Goal: Find specific page/section: Find specific page/section

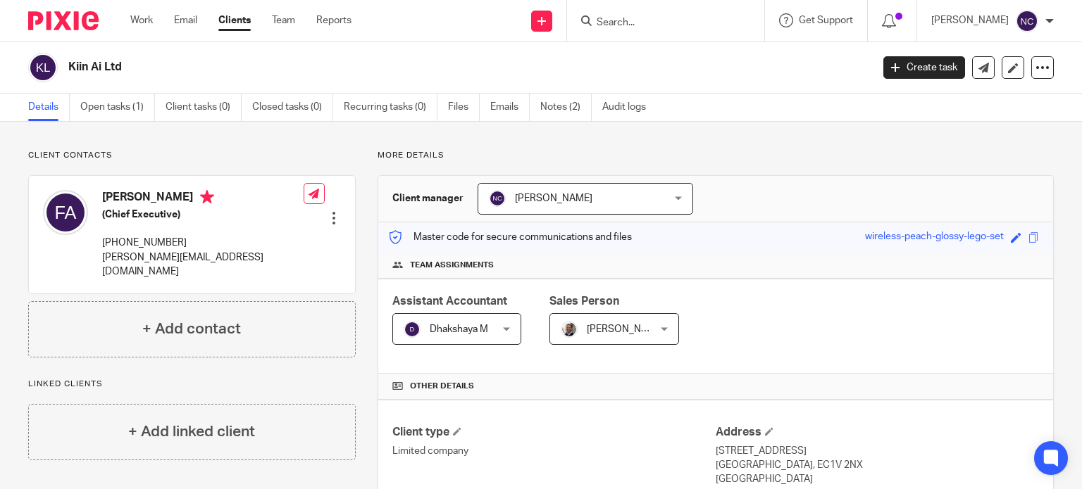
scroll to position [265, 0]
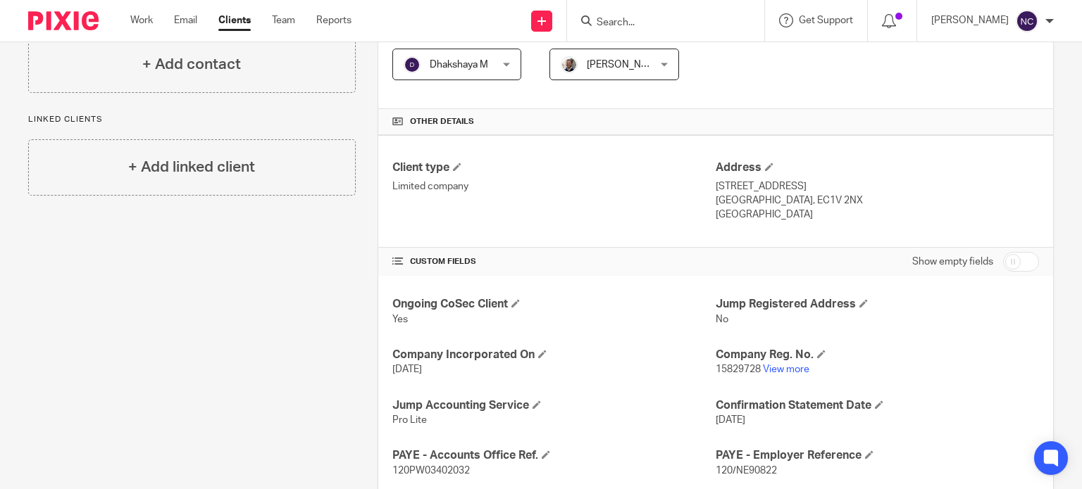
click at [645, 15] on form at bounding box center [670, 21] width 150 height 18
click at [645, 23] on input "Search" at bounding box center [658, 23] width 127 height 13
type input "v"
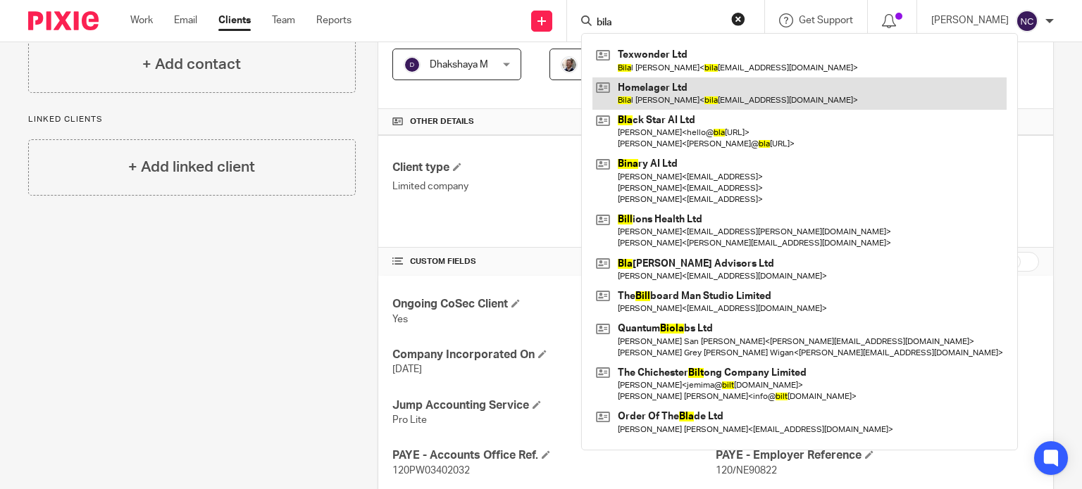
type input "bila"
click at [642, 104] on link at bounding box center [799, 93] width 414 height 32
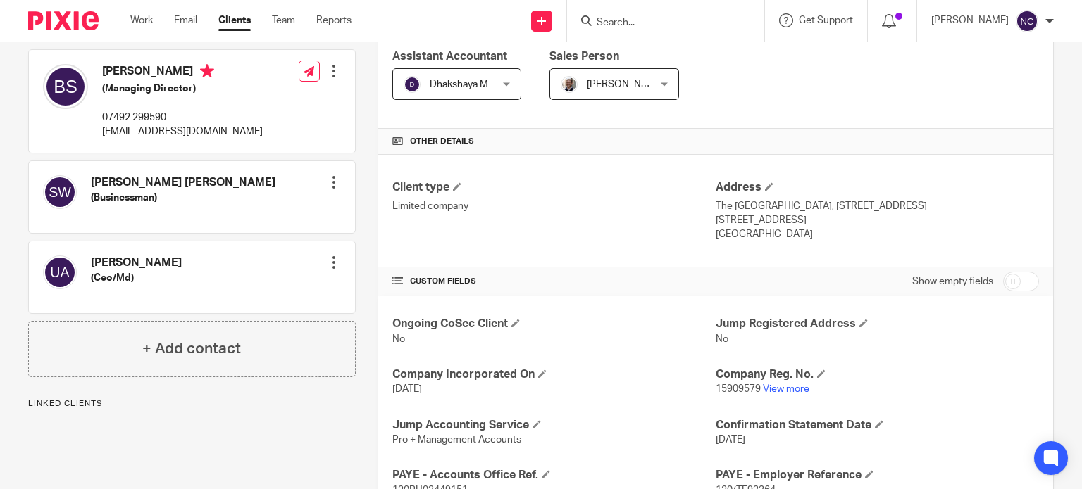
scroll to position [246, 0]
click at [776, 384] on link "View more" at bounding box center [786, 388] width 46 height 10
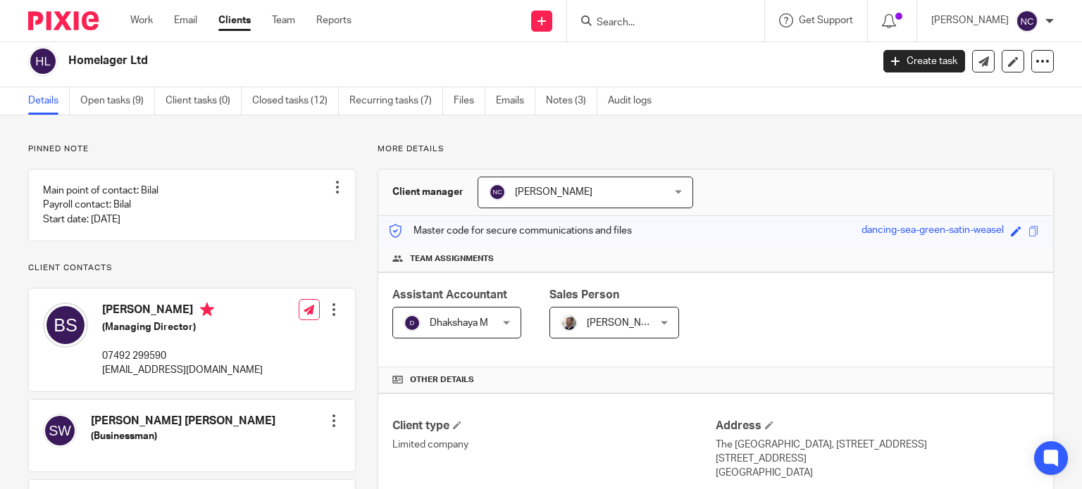
scroll to position [0, 0]
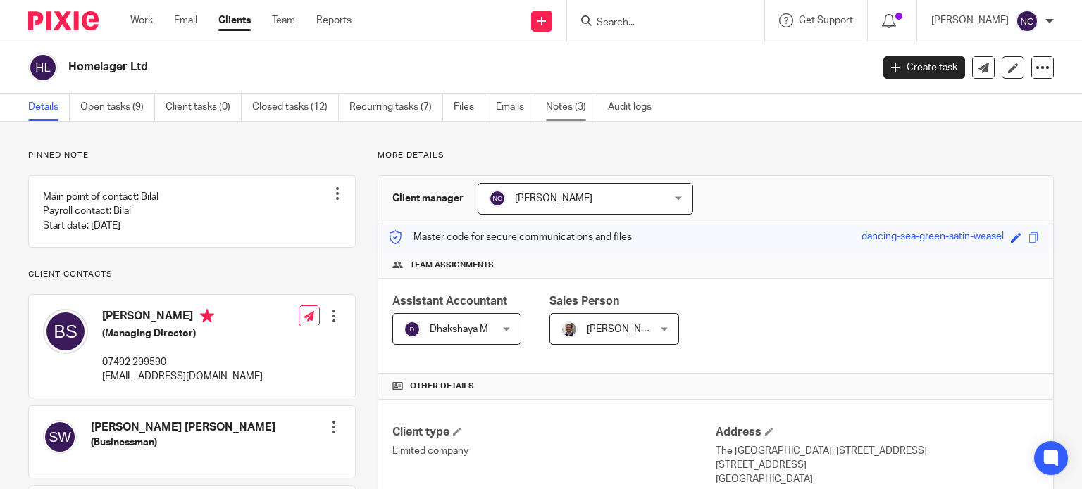
click at [554, 108] on link "Notes (3)" at bounding box center [571, 107] width 51 height 27
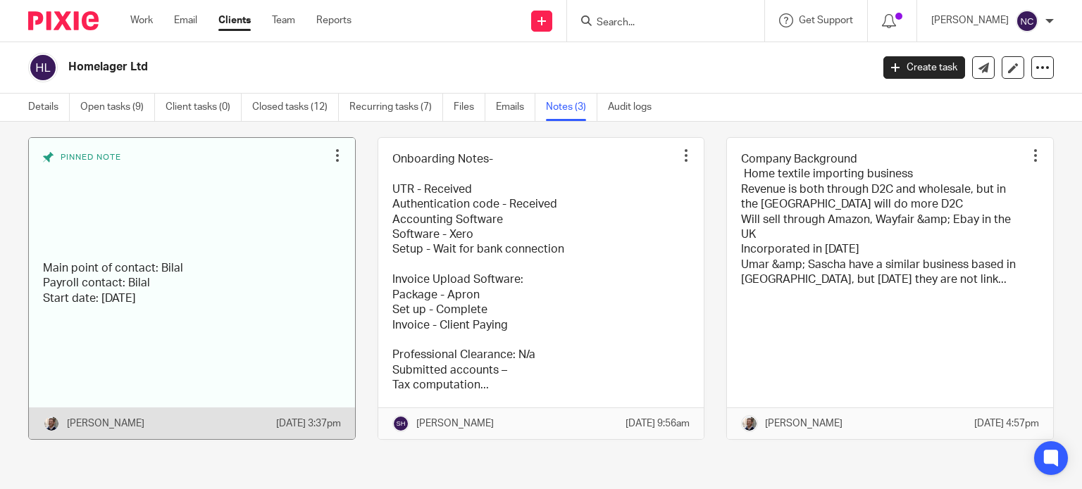
scroll to position [79, 0]
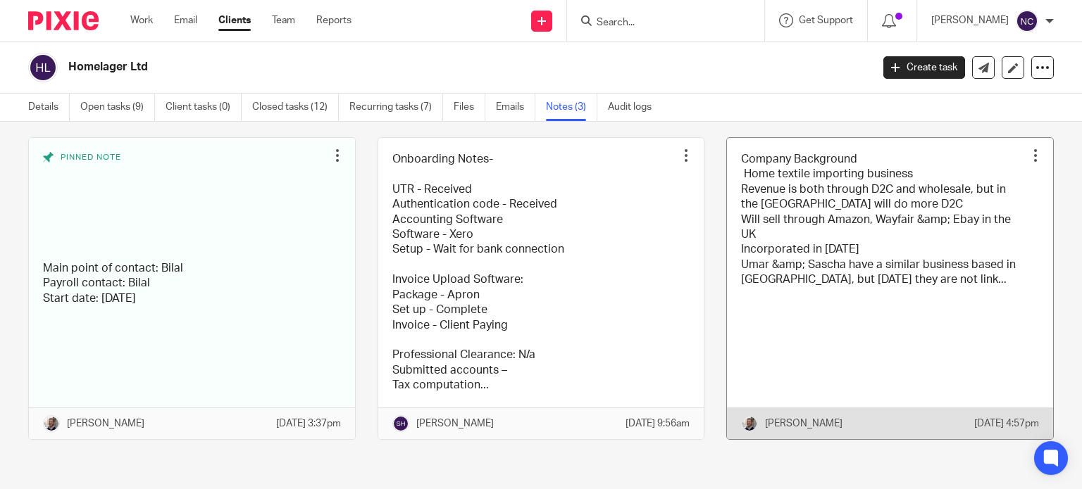
click at [768, 237] on link at bounding box center [890, 288] width 326 height 301
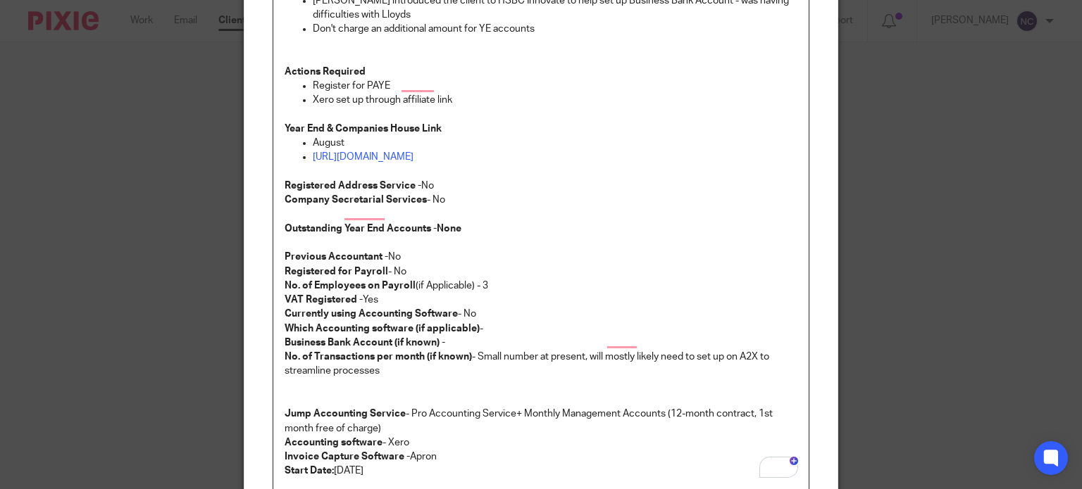
scroll to position [311, 0]
click at [210, 323] on div "Edit note Content Company Background Home textile importing business Revenue is…" at bounding box center [541, 244] width 1082 height 489
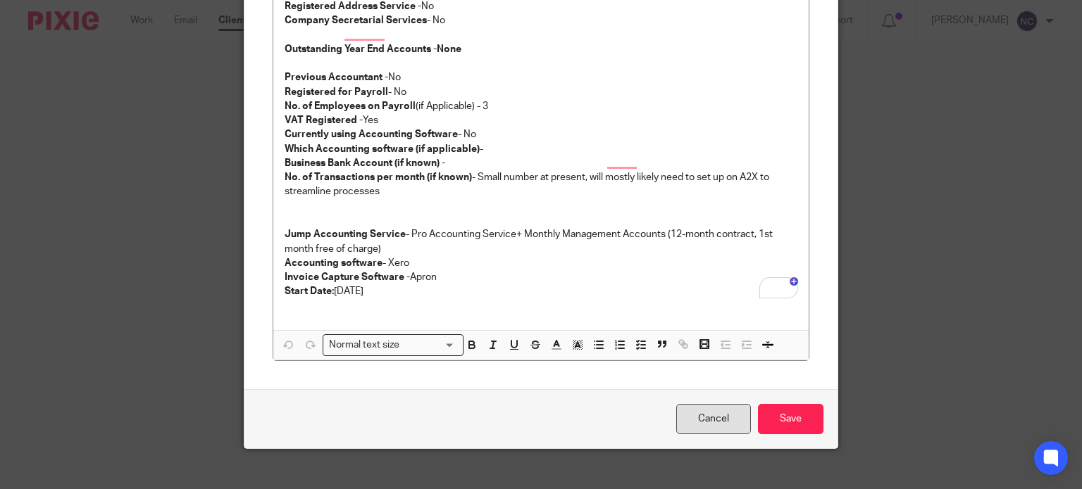
click at [708, 412] on link "Cancel" at bounding box center [713, 419] width 75 height 30
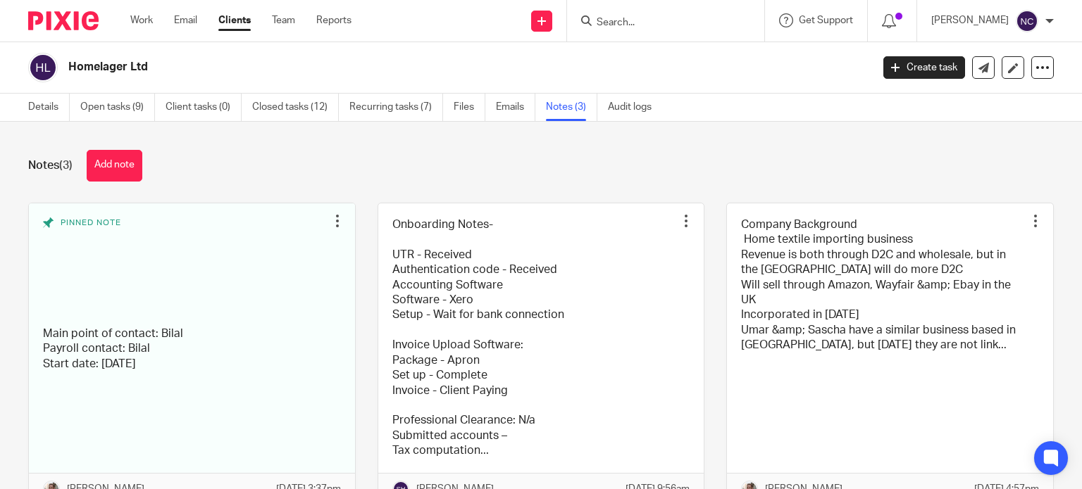
click at [645, 20] on input "Search" at bounding box center [658, 23] width 127 height 13
type input "a"
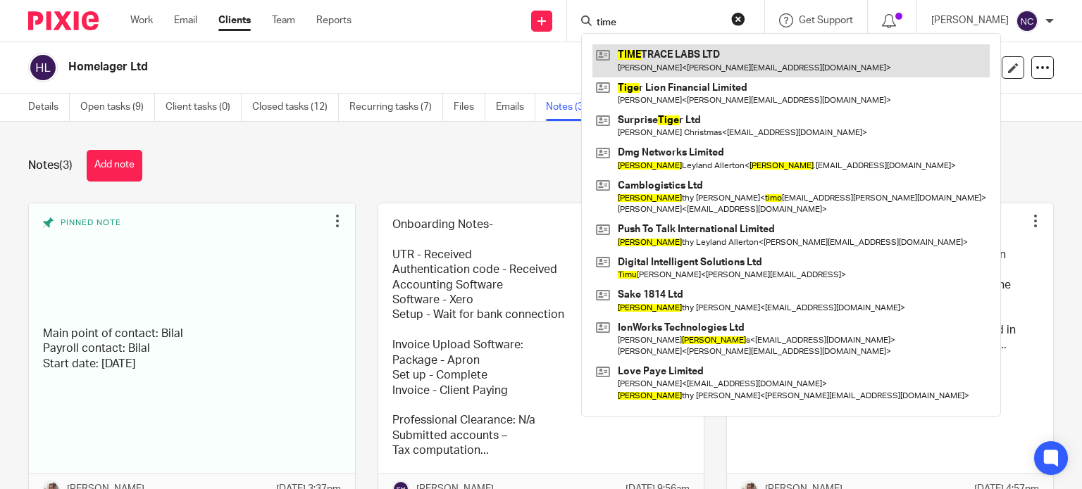
type input "time"
click at [637, 56] on link at bounding box center [790, 60] width 397 height 32
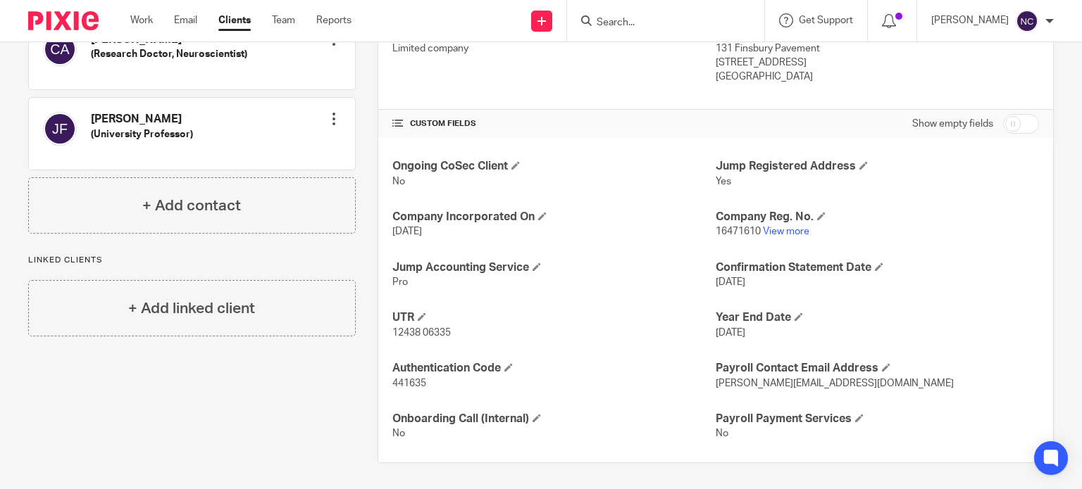
scroll to position [403, 0]
click at [902, 242] on div "Ongoing CoSec Client No Jump Registered Address Yes Company Incorporated On 23 …" at bounding box center [715, 300] width 675 height 325
